Goal: Transaction & Acquisition: Download file/media

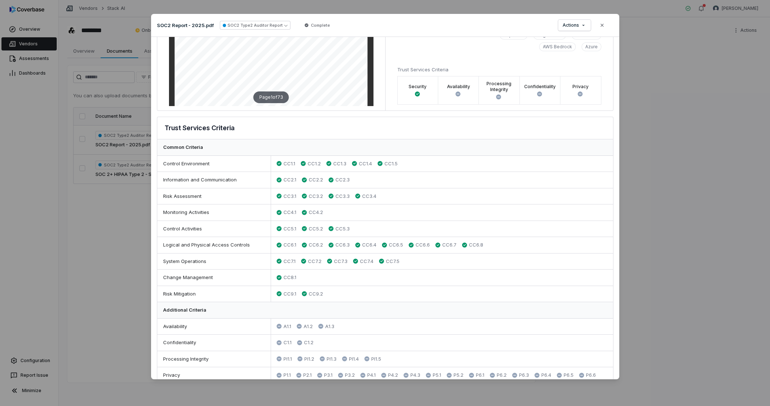
scroll to position [151, 0]
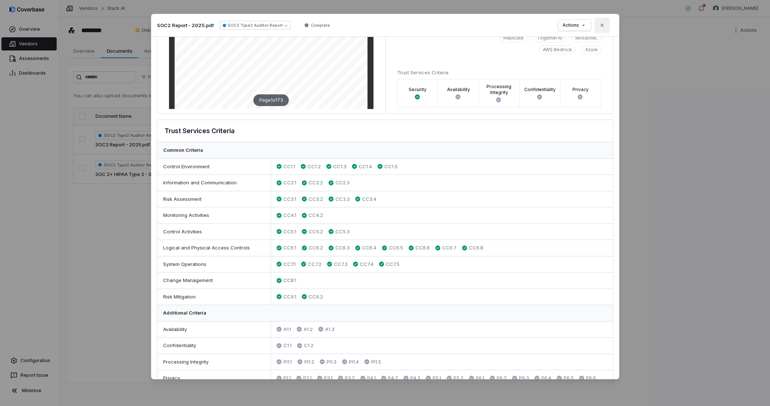
click at [604, 25] on icon "button" at bounding box center [602, 25] width 6 height 6
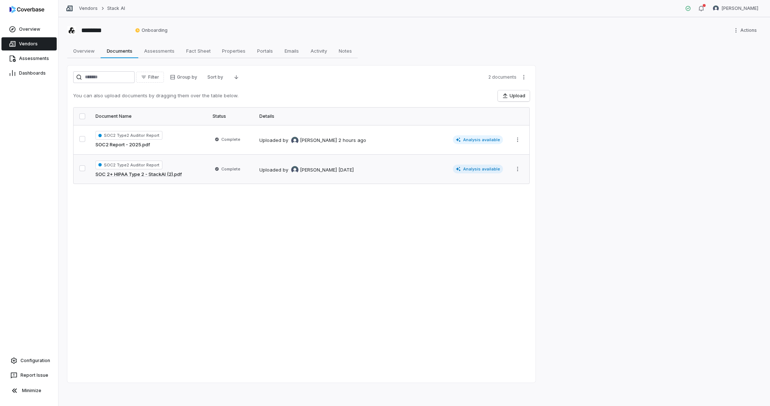
click at [328, 173] on td "Uploaded by [PERSON_NAME] [DATE] Analysis available" at bounding box center [381, 168] width 252 height 29
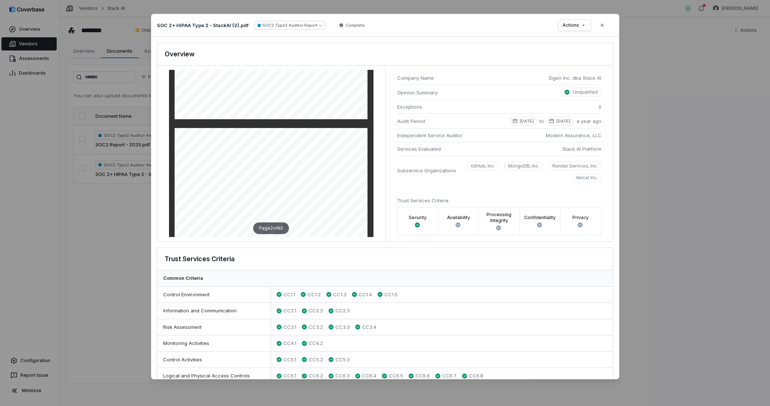
scroll to position [208, 0]
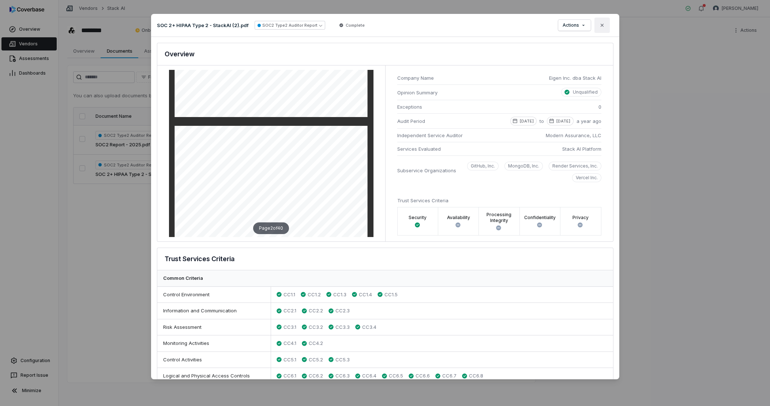
click at [603, 29] on button "Close" at bounding box center [601, 25] width 15 height 15
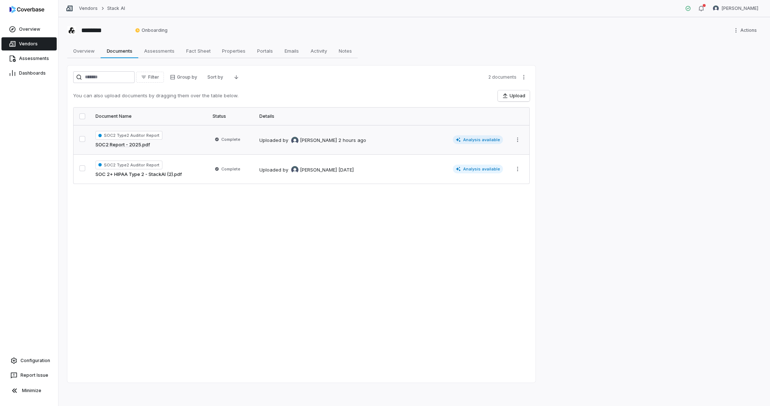
click at [142, 136] on span "SOC2 Type2 Auditor Report" at bounding box center [128, 135] width 67 height 9
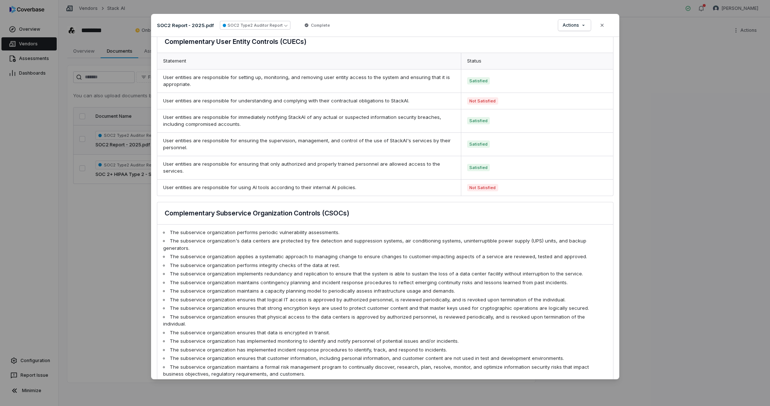
scroll to position [93, 0]
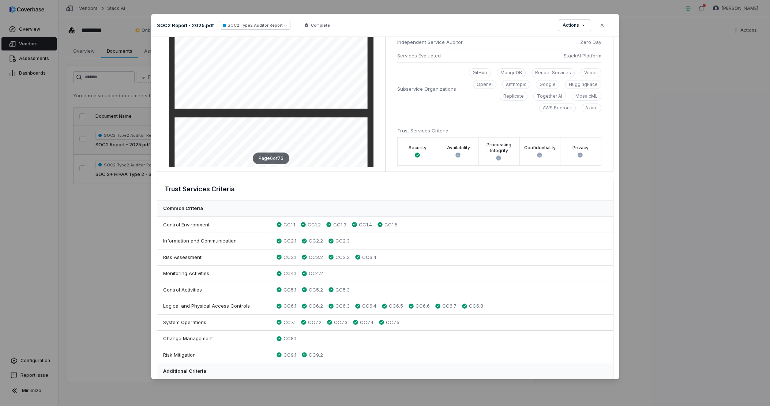
click at [119, 222] on div "Document Preview SOC2 Report - 2025.pdf SOC2 Type2 Auditor Report Complete Acti…" at bounding box center [385, 203] width 770 height 406
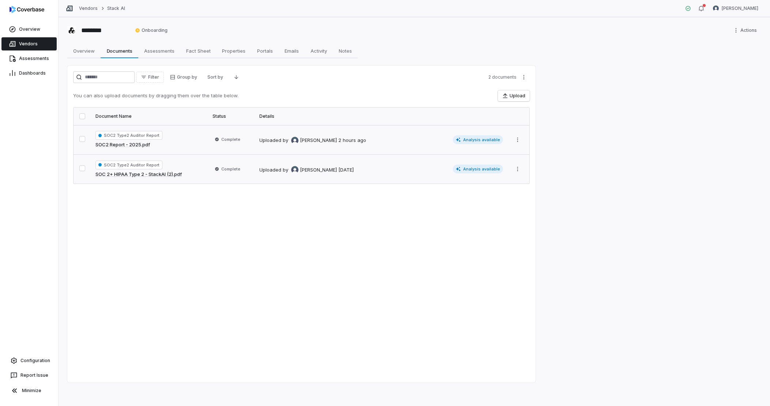
click at [152, 176] on link "SOC 2+ HIPAA Type 2 - StackAI (2).pdf" at bounding box center [138, 174] width 86 height 7
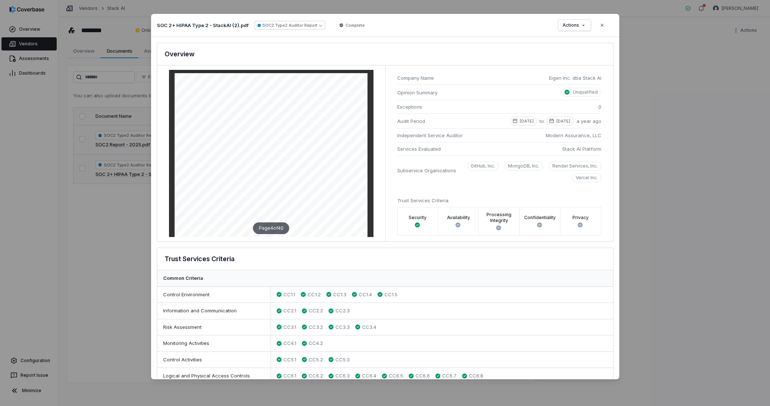
scroll to position [827, 0]
click at [270, 226] on div "Page 4 of 40" at bounding box center [271, 228] width 36 height 12
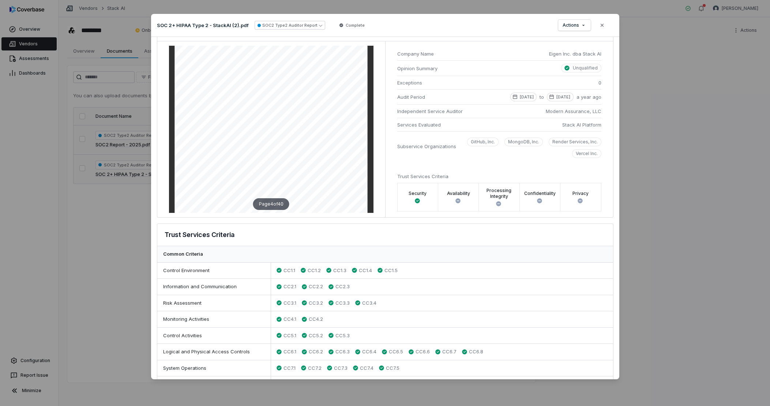
scroll to position [0, 0]
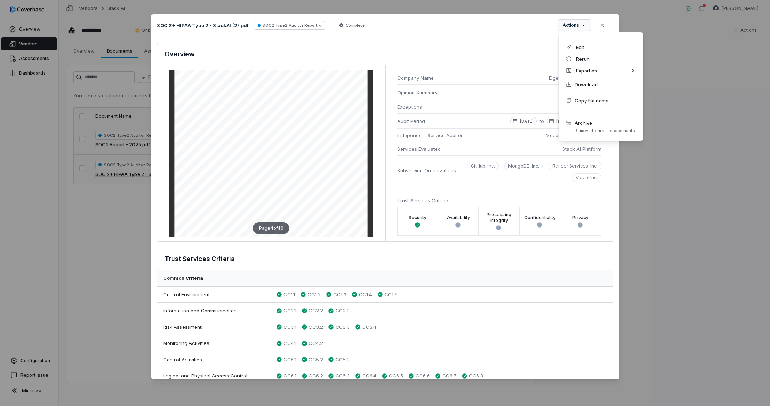
click at [571, 28] on div "Document Preview SOC 2+ HIPAA Type 2 - StackAI (2).pdf SOC2 Type2 Auditor Repor…" at bounding box center [385, 203] width 770 height 402
click at [577, 81] on span "Download" at bounding box center [586, 84] width 23 height 7
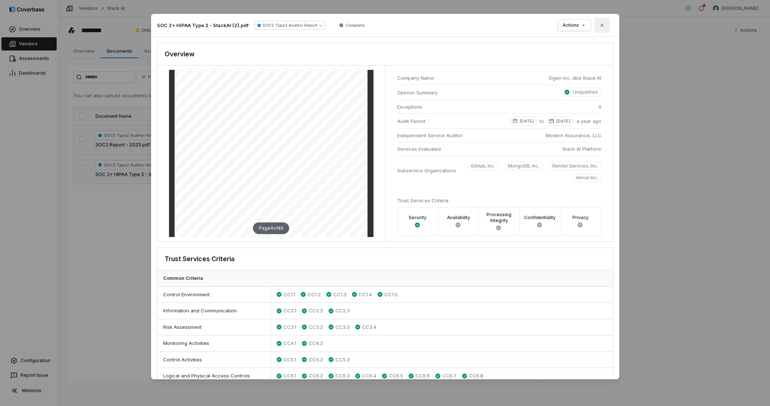
click at [604, 24] on icon "button" at bounding box center [602, 25] width 6 height 6
